Goal: Transaction & Acquisition: Purchase product/service

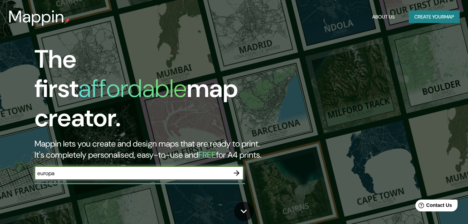
type input "europa"
click at [238, 169] on icon "button" at bounding box center [237, 173] width 8 height 8
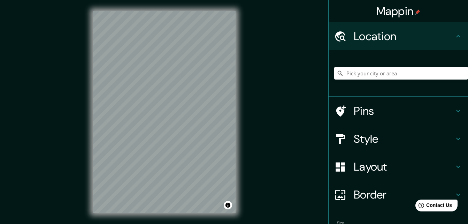
click at [366, 141] on h4 "Style" at bounding box center [404, 139] width 100 height 14
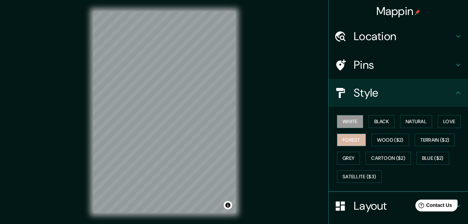
click at [350, 141] on button "Forest" at bounding box center [351, 140] width 29 height 13
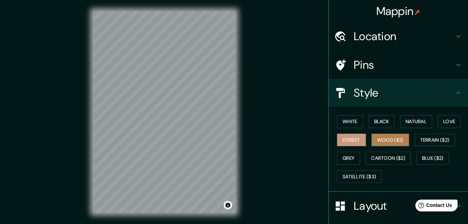
click at [381, 139] on button "Wood ($2)" at bounding box center [391, 140] width 38 height 13
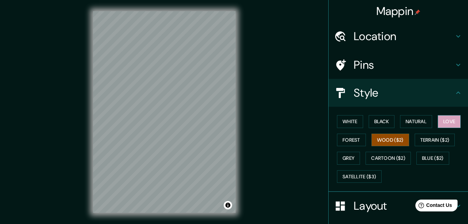
click at [441, 125] on button "Love" at bounding box center [449, 121] width 23 height 13
click at [418, 117] on button "Natural" at bounding box center [416, 121] width 32 height 13
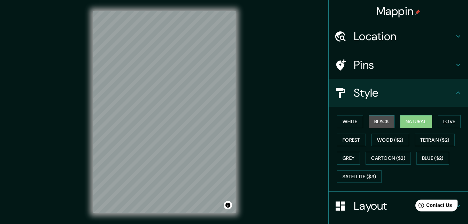
click at [377, 120] on button "Black" at bounding box center [382, 121] width 26 height 13
click at [360, 133] on div "White Black Natural Love Forest Wood ($2) Terrain ($2) Grey Cartoon ($2) Blue (…" at bounding box center [401, 148] width 134 height 73
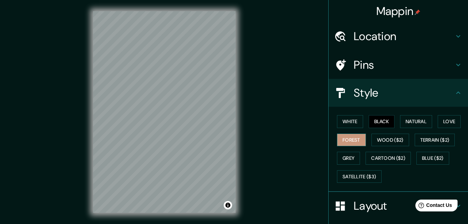
click at [344, 144] on button "Forest" at bounding box center [351, 140] width 29 height 13
click at [345, 155] on button "Grey" at bounding box center [348, 158] width 23 height 13
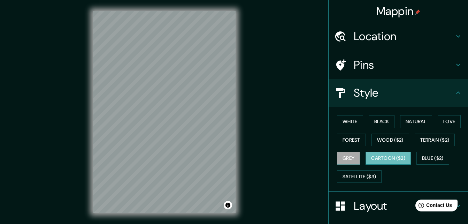
click at [371, 159] on button "Cartoon ($2)" at bounding box center [388, 158] width 45 height 13
click at [358, 175] on button "Satellite ($3)" at bounding box center [359, 176] width 45 height 13
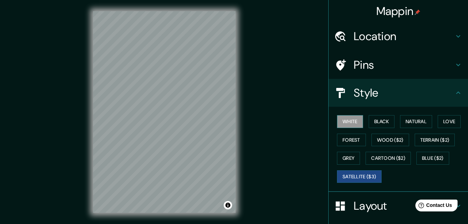
click at [347, 126] on button "White" at bounding box center [350, 121] width 26 height 13
click at [379, 123] on button "Black" at bounding box center [382, 121] width 26 height 13
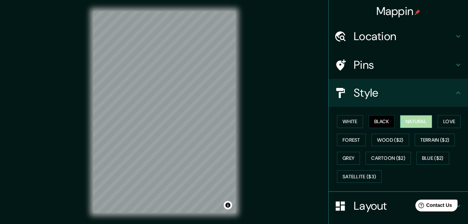
click at [405, 121] on button "Natural" at bounding box center [416, 121] width 32 height 13
click at [441, 121] on button "Love" at bounding box center [449, 121] width 23 height 13
click at [348, 133] on div "White Black Natural Love Forest Wood ($2) Terrain ($2) Grey Cartoon ($2) Blue (…" at bounding box center [401, 148] width 134 height 73
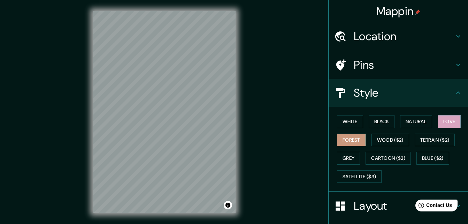
click at [348, 140] on button "Forest" at bounding box center [351, 140] width 29 height 13
drag, startPoint x: 209, startPoint y: 126, endPoint x: 255, endPoint y: 166, distance: 60.6
click at [255, 166] on div "Mappin Location Pins Style White Black Natural Love Forest Wood ($2) Terrain ($…" at bounding box center [234, 117] width 468 height 235
click at [229, 204] on button "Toggle attribution" at bounding box center [228, 205] width 8 height 8
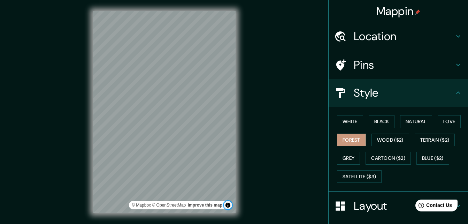
click at [229, 204] on button "Toggle attribution" at bounding box center [228, 205] width 8 height 8
click at [363, 51] on ul "Location Pins Style White Black Natural Love Forest Wood ($2) Terrain ($2) Grey…" at bounding box center [399, 164] width 140 height 284
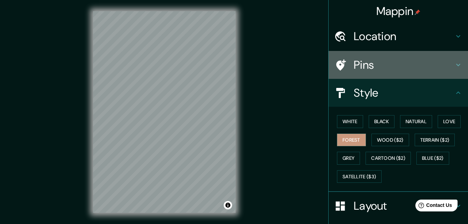
click at [362, 65] on h4 "Pins" at bounding box center [404, 65] width 100 height 14
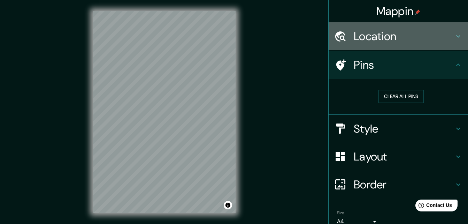
click at [385, 32] on h4 "Location" at bounding box center [404, 36] width 100 height 14
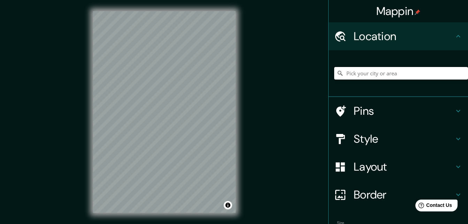
click at [368, 74] on input "Pick your city or area" at bounding box center [401, 73] width 134 height 13
click at [368, 74] on input "[GEOGRAPHIC_DATA], [GEOGRAPHIC_DATA], [GEOGRAPHIC_DATA][PERSON_NAME][GEOGRAPHIC…" at bounding box center [401, 73] width 134 height 13
type input "[GEOGRAPHIC_DATA], [GEOGRAPHIC_DATA], [GEOGRAPHIC_DATA][PERSON_NAME][GEOGRAPHIC…"
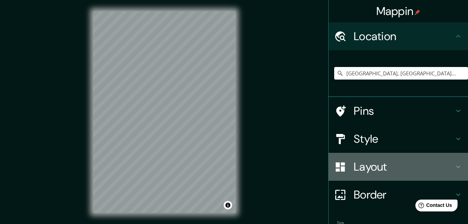
click at [384, 174] on div "Layout" at bounding box center [399, 167] width 140 height 28
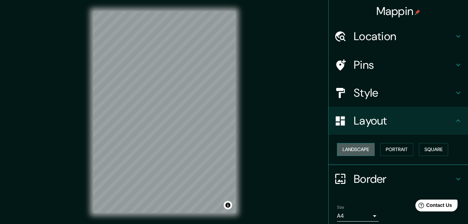
click at [345, 149] on button "Landscape" at bounding box center [356, 149] width 38 height 13
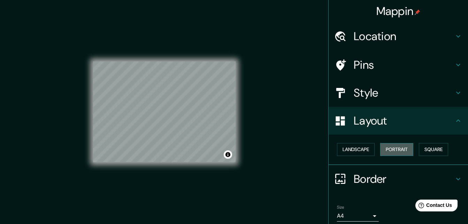
click at [398, 149] on button "Portrait" at bounding box center [397, 149] width 33 height 13
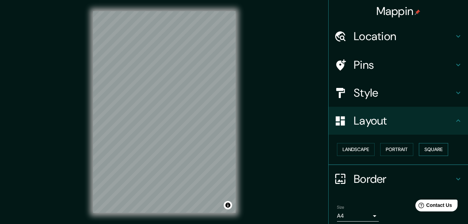
click at [419, 147] on button "Square" at bounding box center [433, 149] width 29 height 13
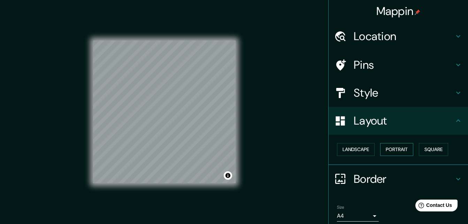
click at [390, 150] on button "Portrait" at bounding box center [397, 149] width 33 height 13
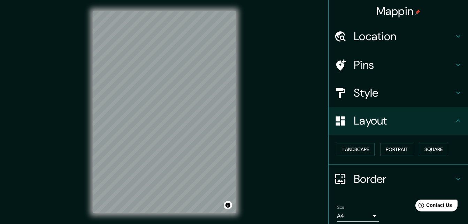
scroll to position [27, 0]
